Goal: Obtain resource: Download file/media

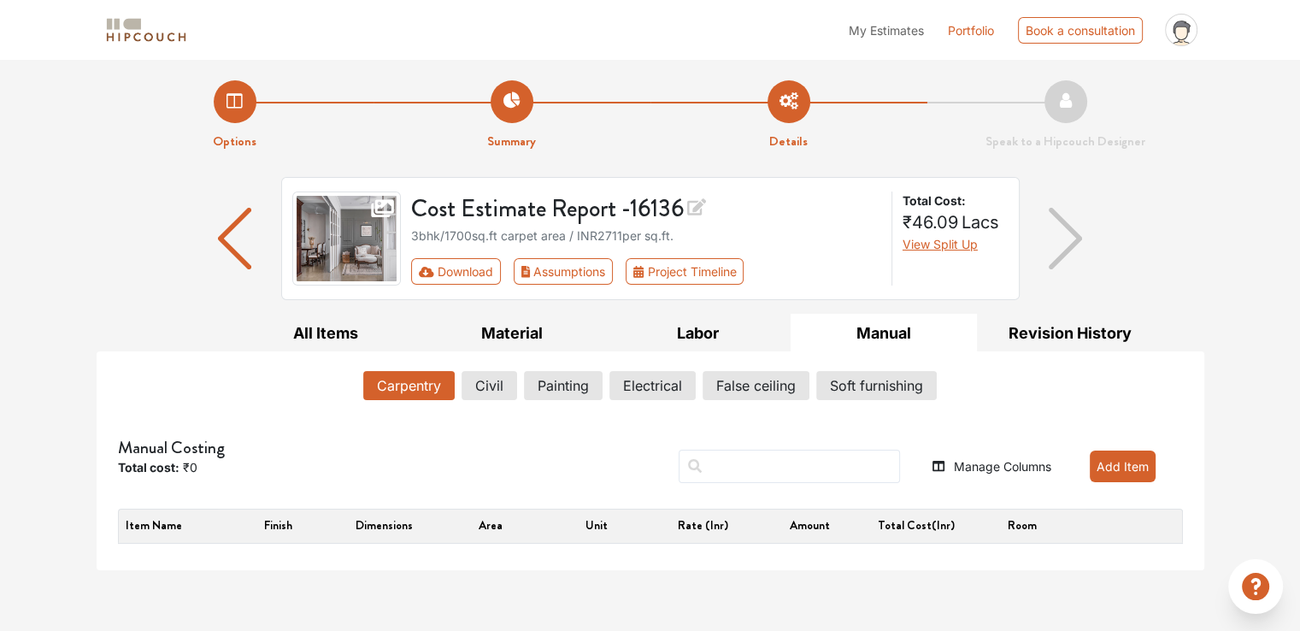
click at [1069, 233] on img "button" at bounding box center [1065, 239] width 33 height 62
click at [530, 273] on button "Assumptions" at bounding box center [564, 271] width 100 height 26
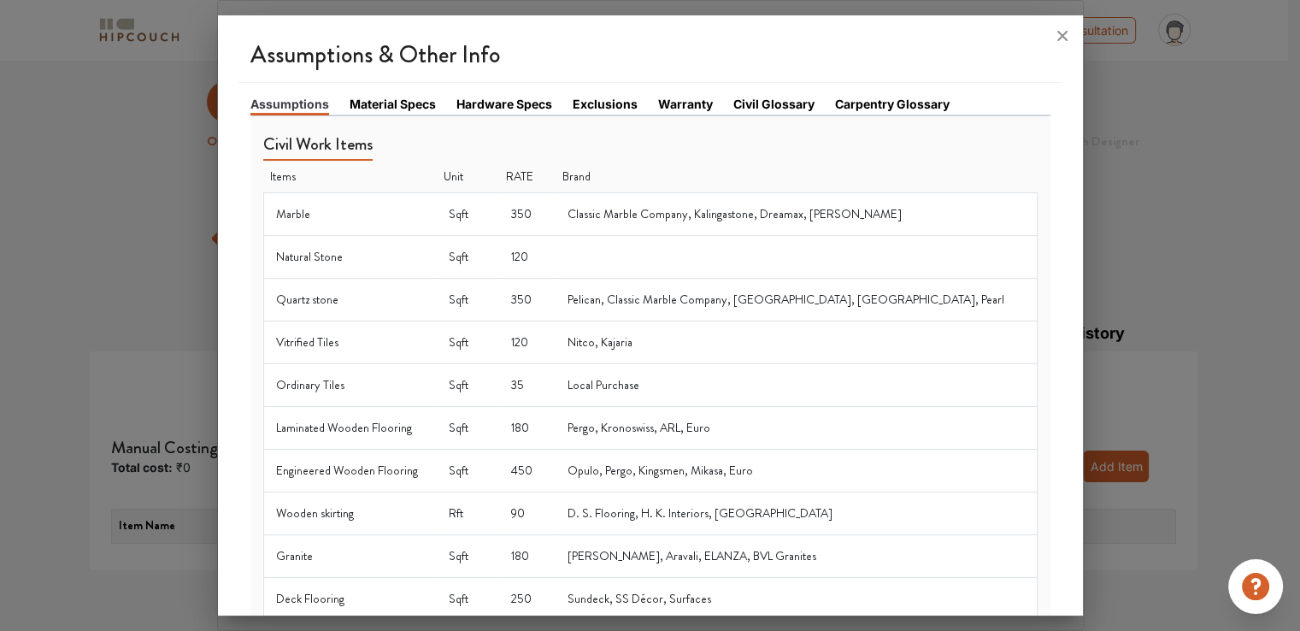
click at [417, 109] on link "Material Specs" at bounding box center [393, 104] width 86 height 18
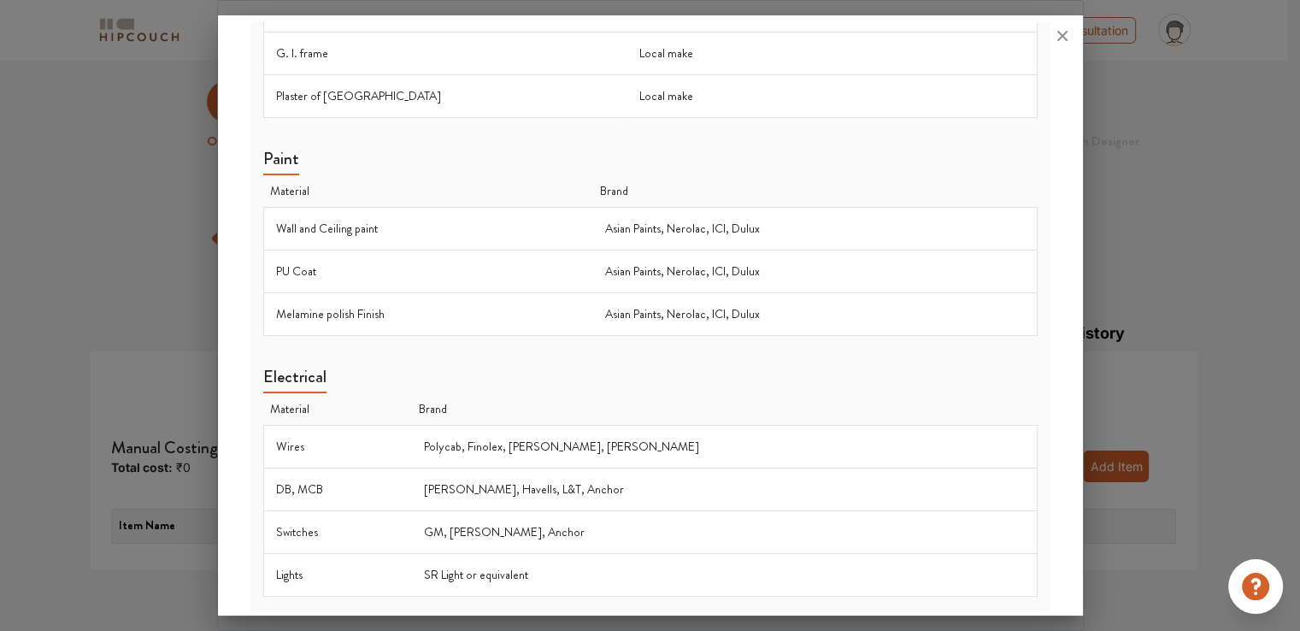
scroll to position [1465, 0]
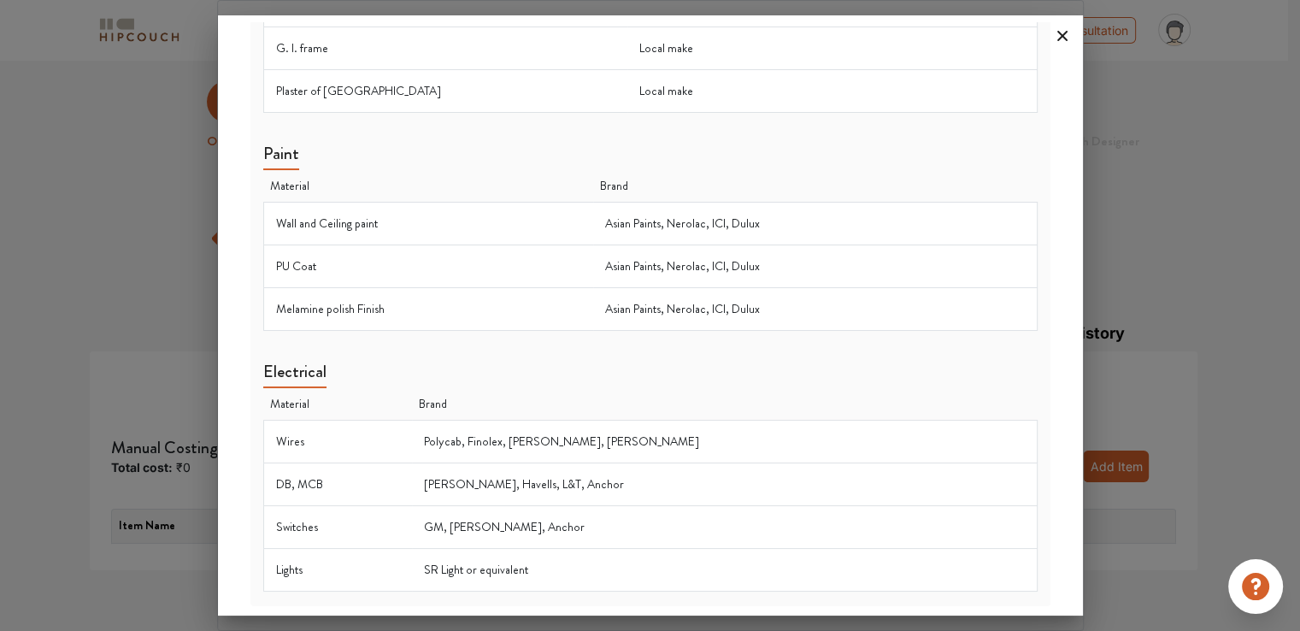
click at [1057, 44] on icon at bounding box center [1062, 35] width 27 height 27
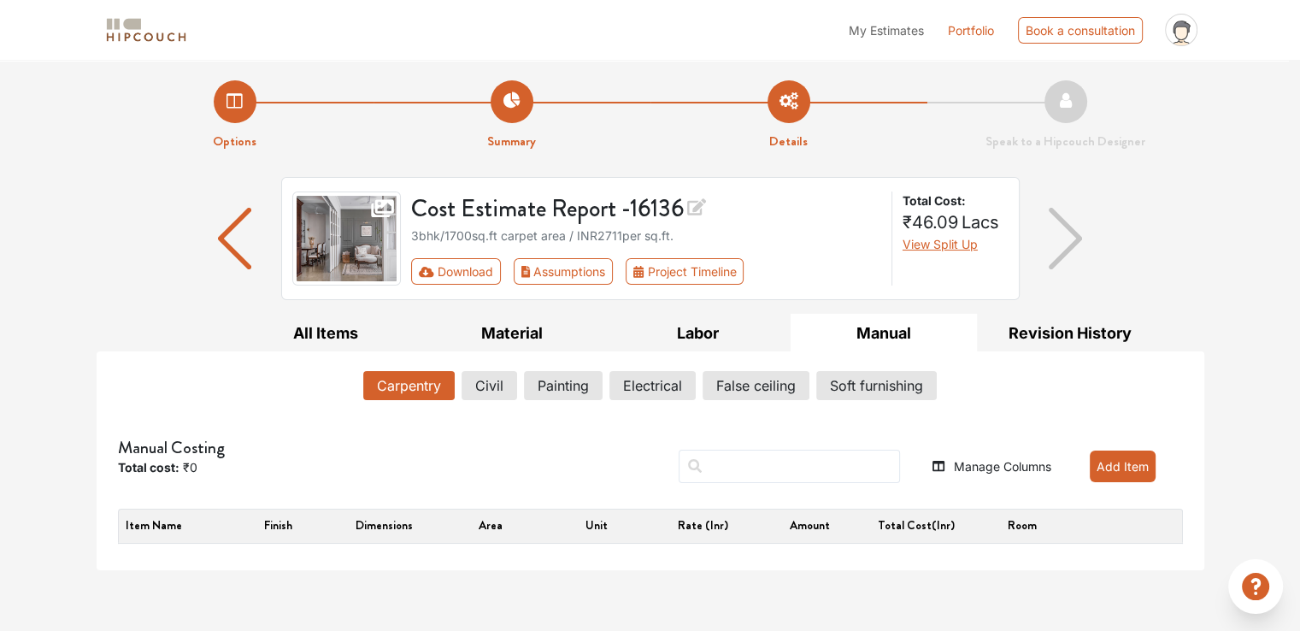
click at [510, 100] on li "Summary" at bounding box center [512, 115] width 277 height 71
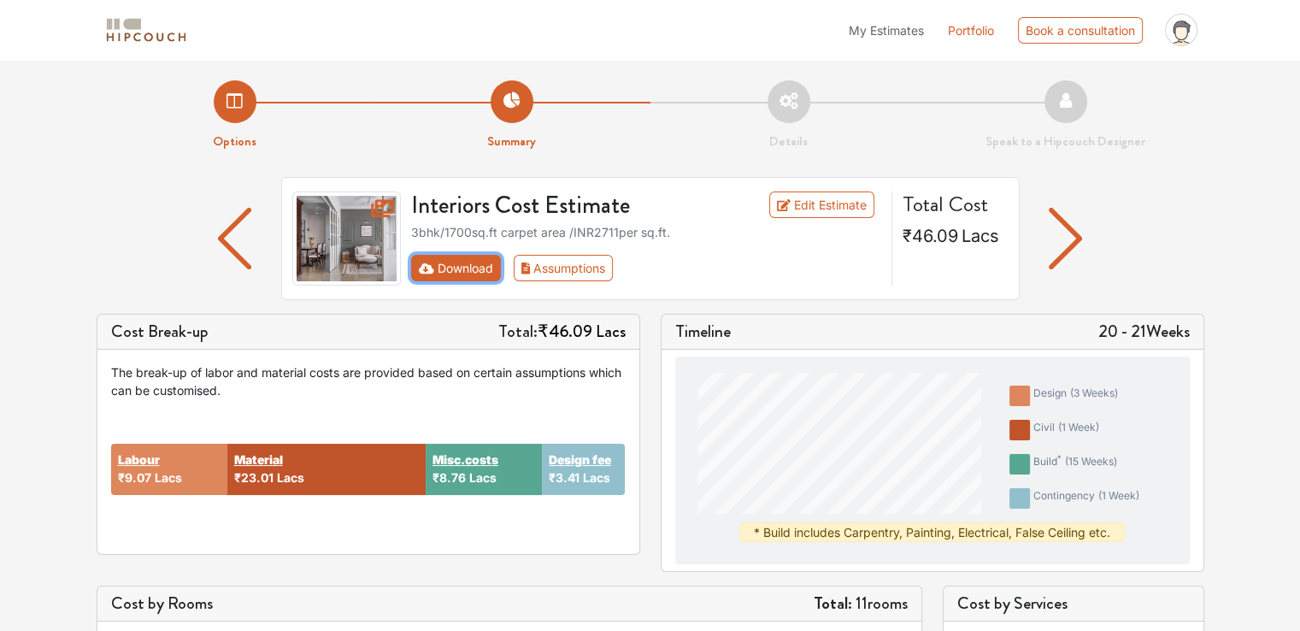
click at [480, 264] on button "Download" at bounding box center [456, 268] width 90 height 26
click at [457, 258] on button "Download" at bounding box center [456, 268] width 90 height 26
click at [533, 266] on button "Assumptions" at bounding box center [564, 268] width 100 height 26
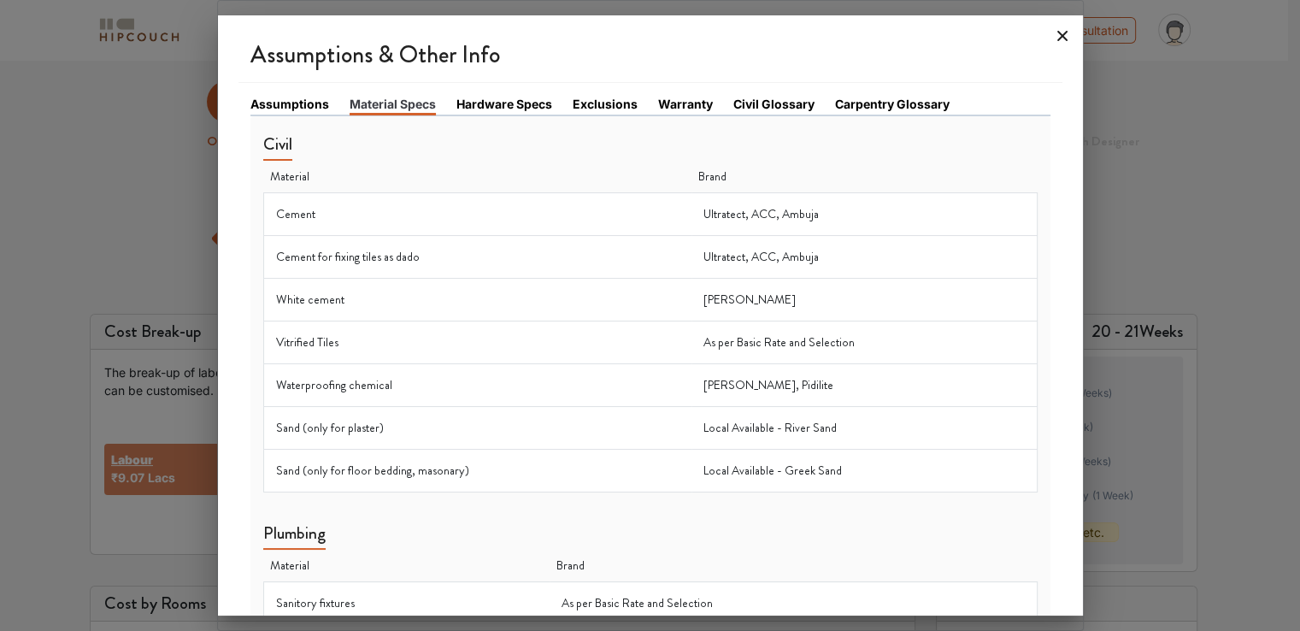
click at [1063, 37] on icon at bounding box center [1062, 36] width 10 height 10
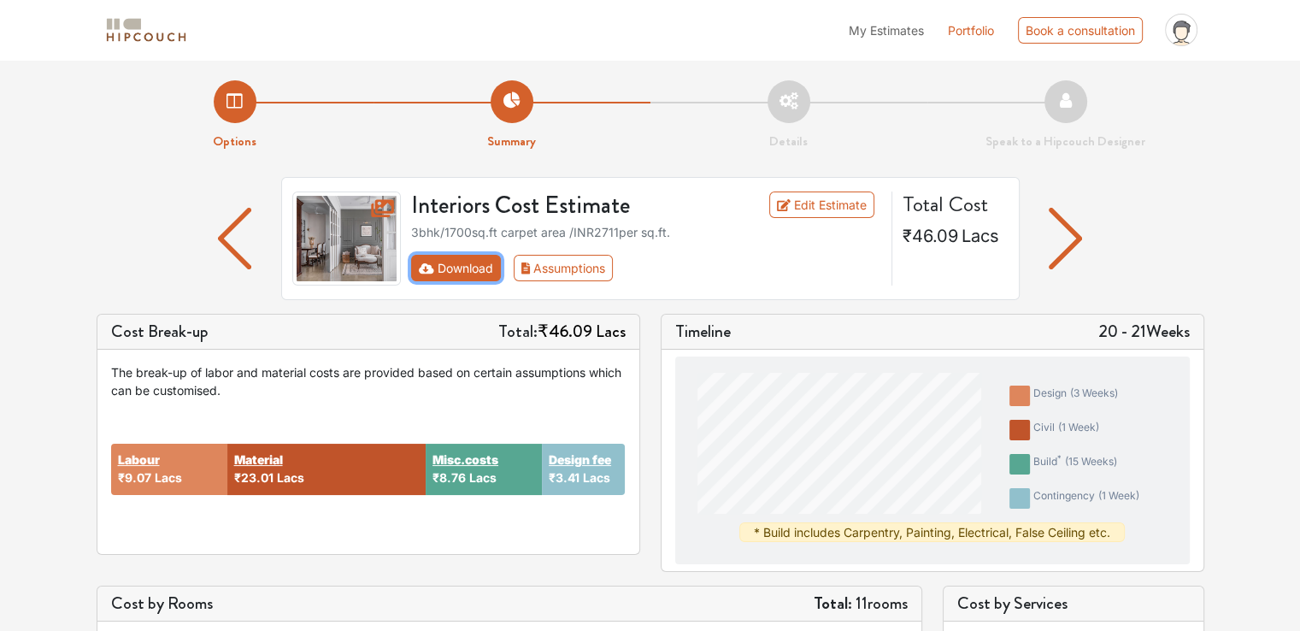
click at [448, 262] on button "Download" at bounding box center [456, 268] width 90 height 26
click at [417, 266] on button "Download" at bounding box center [456, 268] width 90 height 26
click at [780, 89] on li "Details" at bounding box center [789, 115] width 277 height 71
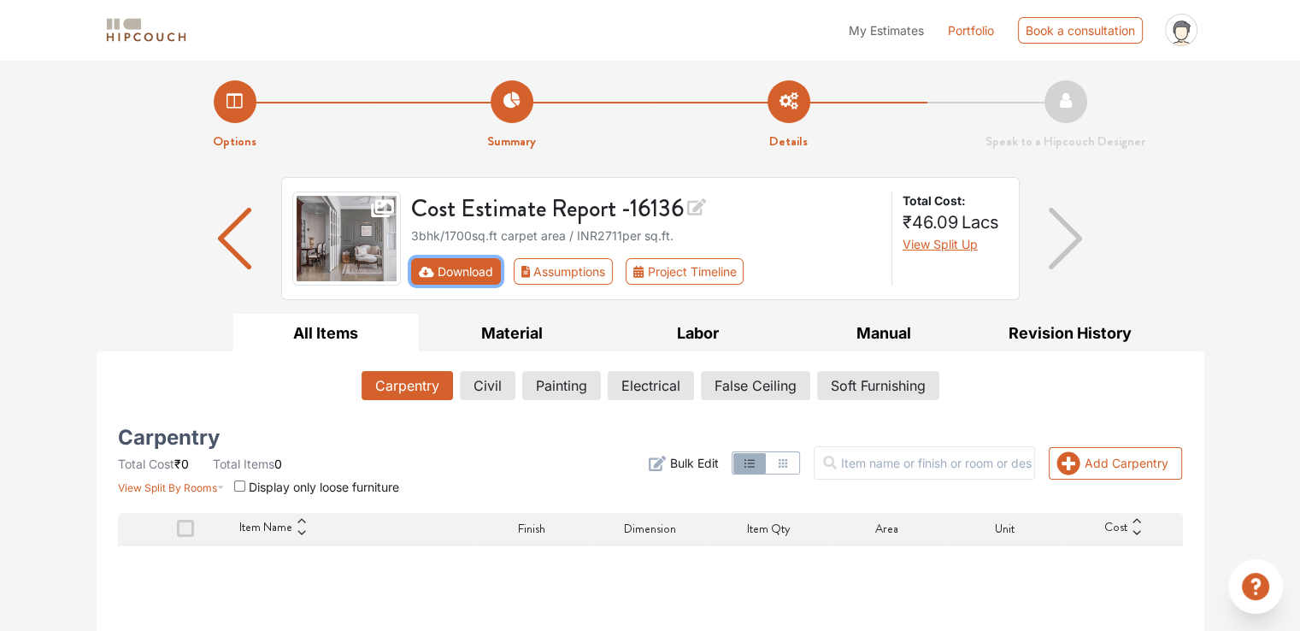
click at [470, 271] on button "Download" at bounding box center [456, 271] width 90 height 26
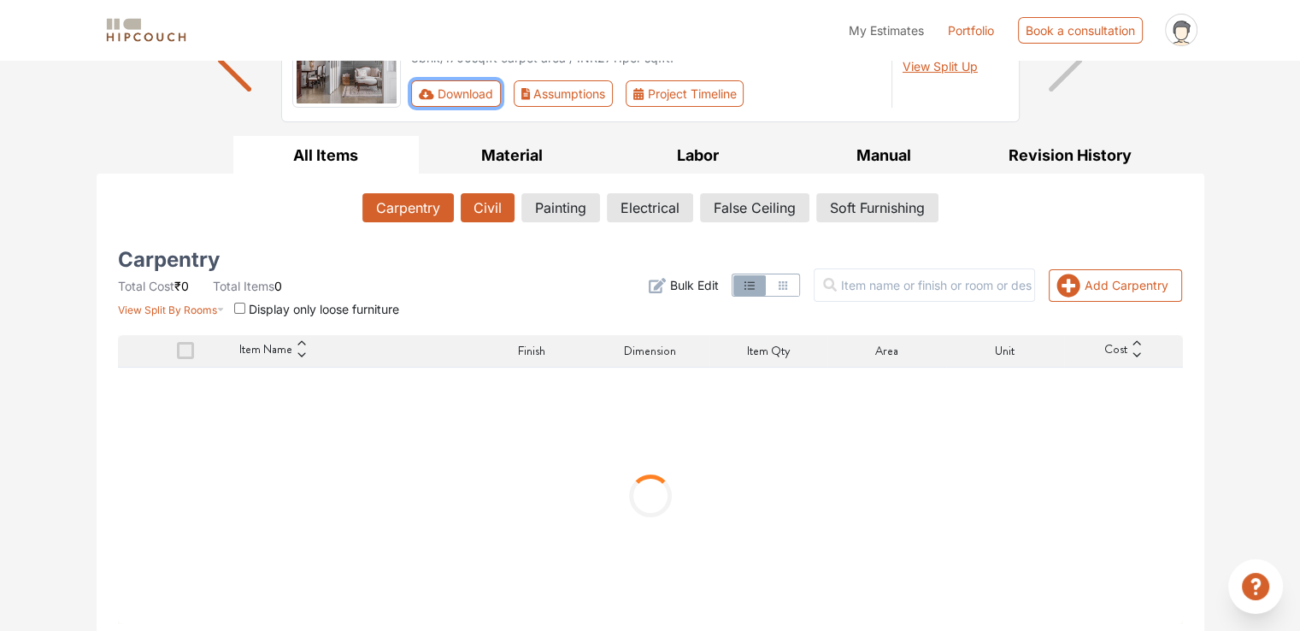
scroll to position [183, 0]
